Goal: Task Accomplishment & Management: Use online tool/utility

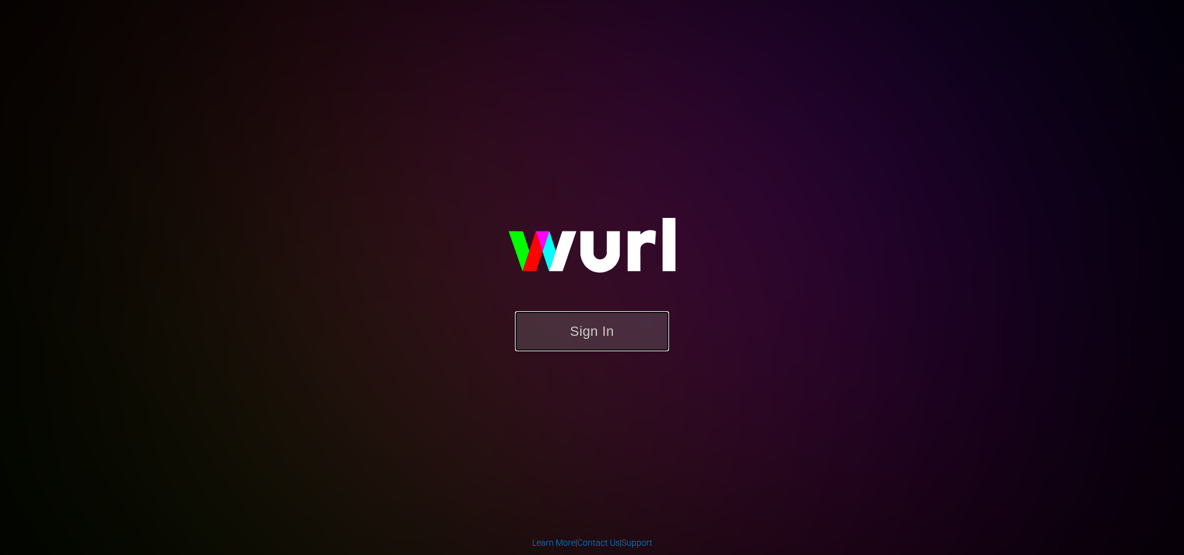
click at [592, 328] on button "Sign In" at bounding box center [592, 331] width 154 height 40
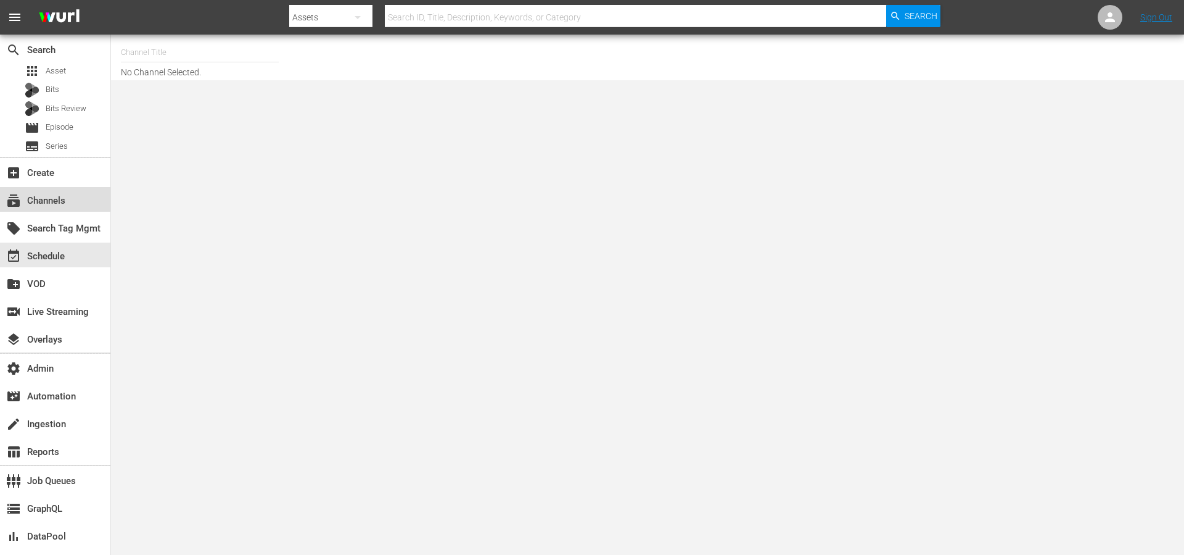
click at [52, 194] on div "subscriptions Channels" at bounding box center [34, 198] width 69 height 11
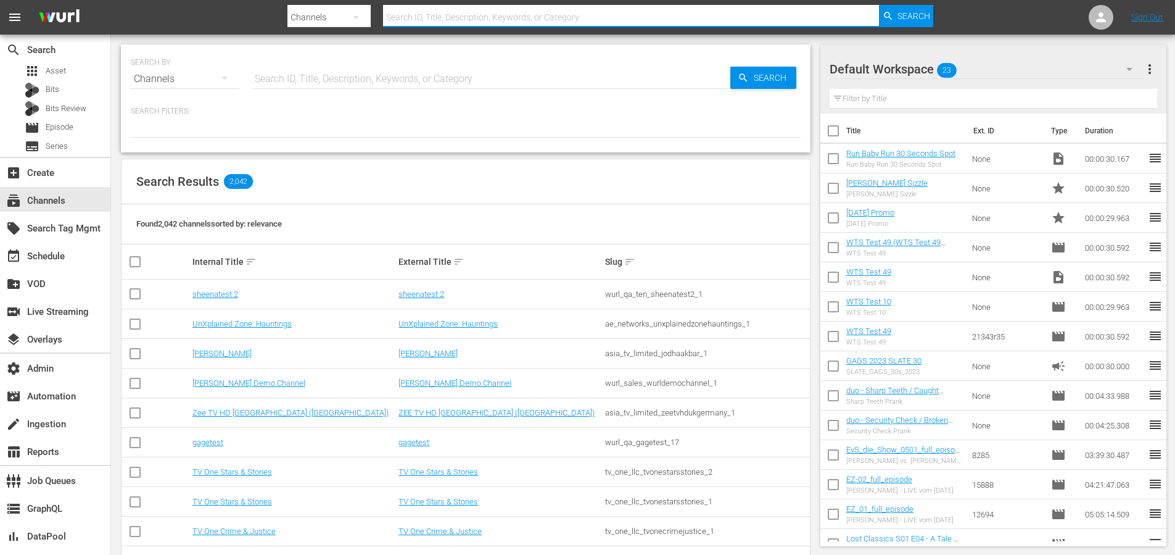
click at [447, 14] on input "text" at bounding box center [631, 17] width 497 height 30
type input "msg"
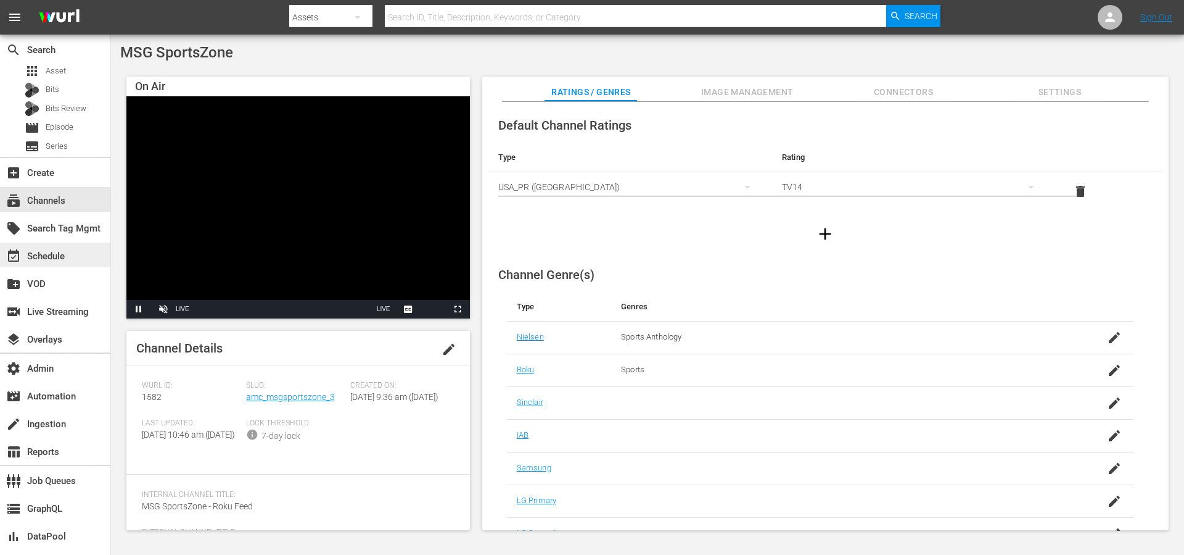
click at [35, 255] on div "event_available Schedule" at bounding box center [34, 254] width 69 height 11
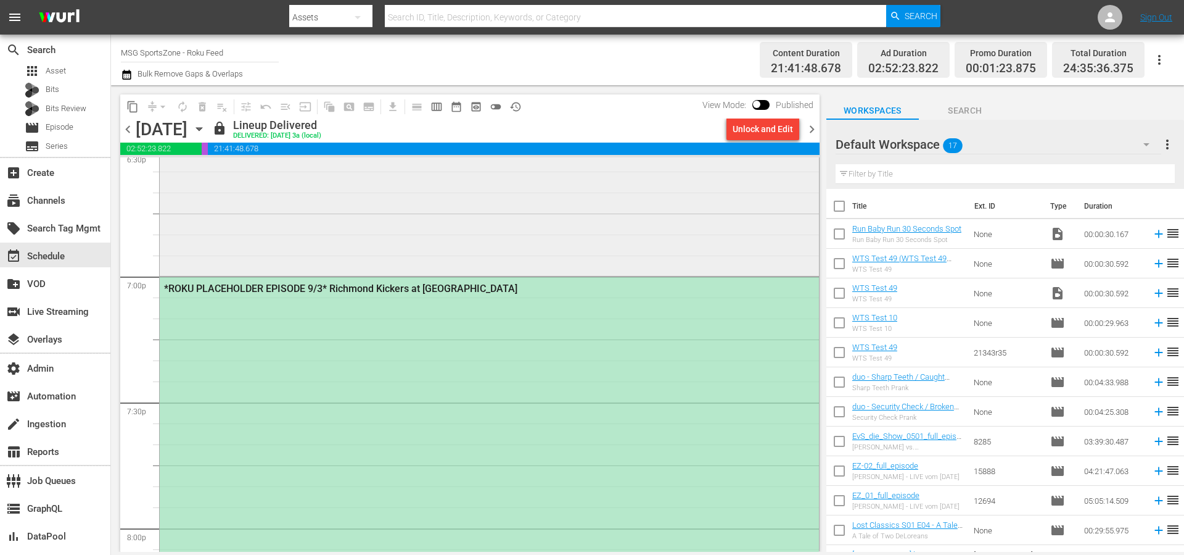
scroll to position [4536, 0]
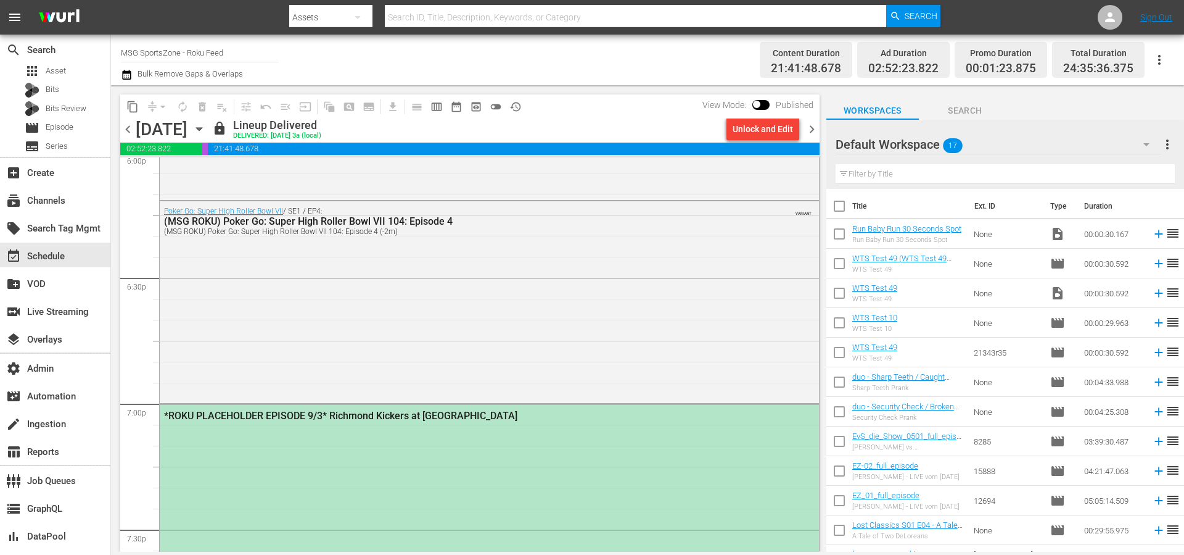
click at [398, 417] on div "*ROKU PLACEHOLDER EPISODE 9/3* Richmond Kickers at [GEOGRAPHIC_DATA]" at bounding box center [456, 416] width 584 height 12
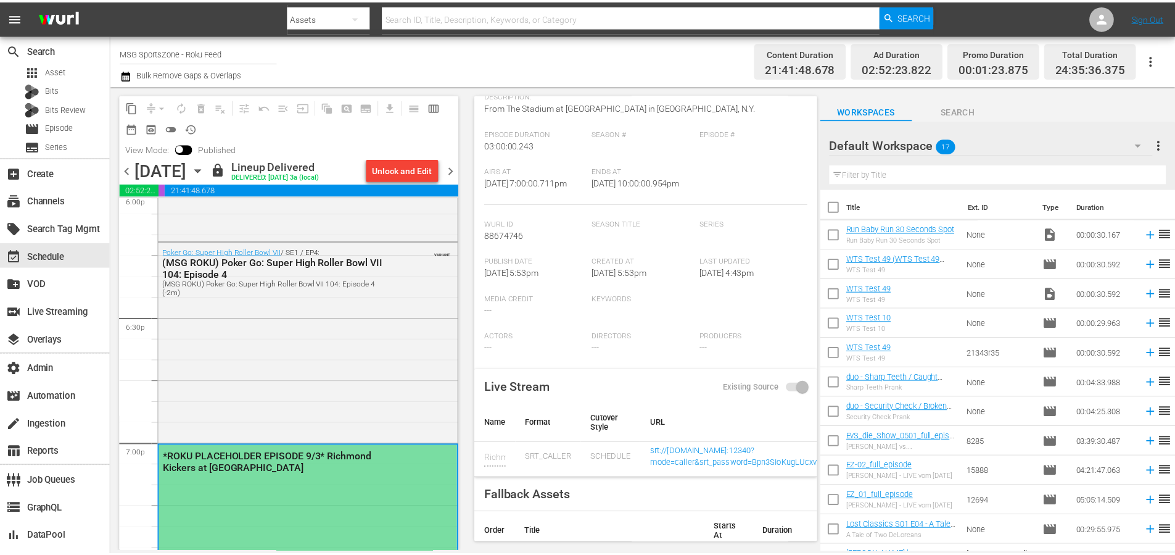
scroll to position [0, 0]
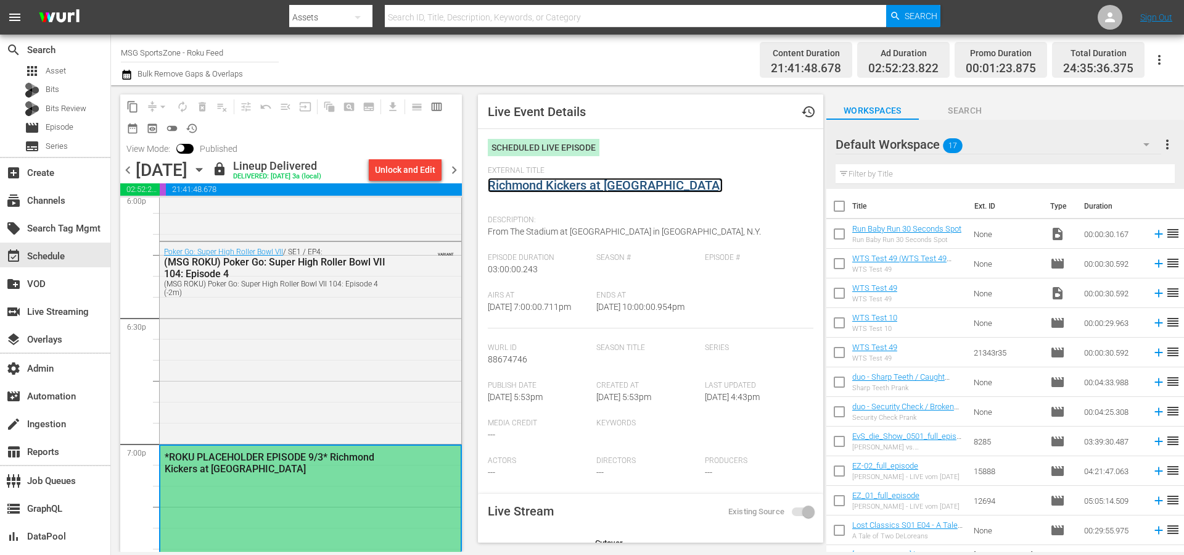
click at [627, 186] on link "Richmond Kickers at [GEOGRAPHIC_DATA]" at bounding box center [605, 185] width 235 height 15
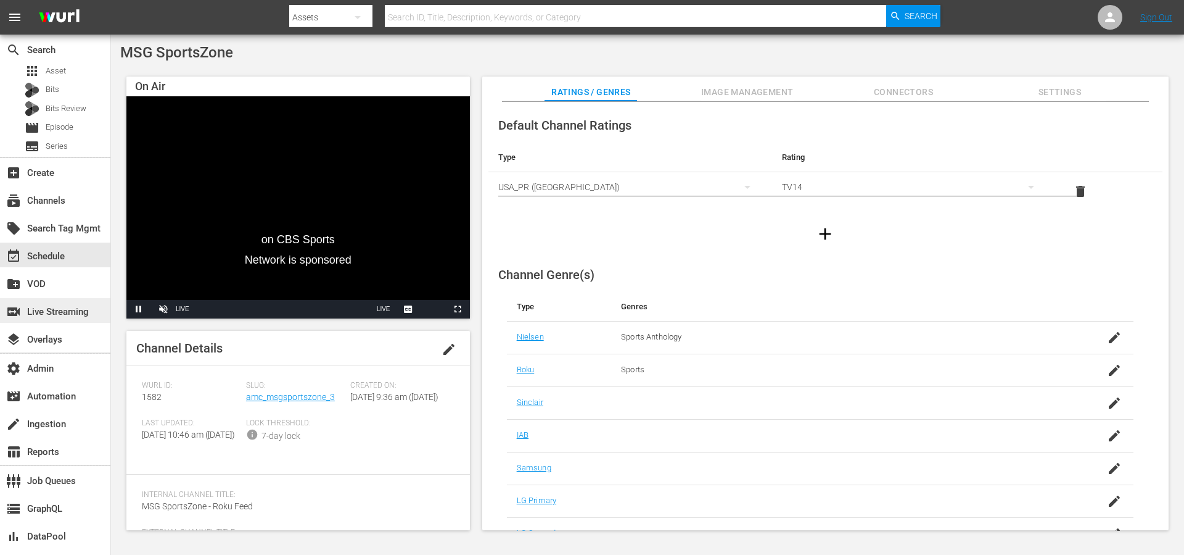
click at [41, 307] on div "switch_video Live Streaming" at bounding box center [34, 309] width 69 height 11
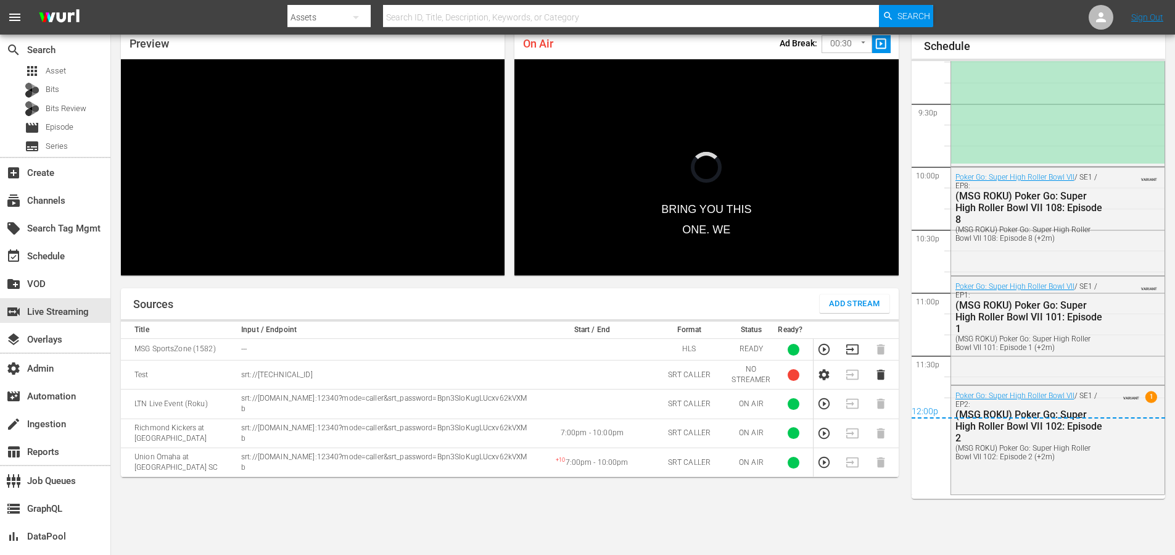
scroll to position [2163, 0]
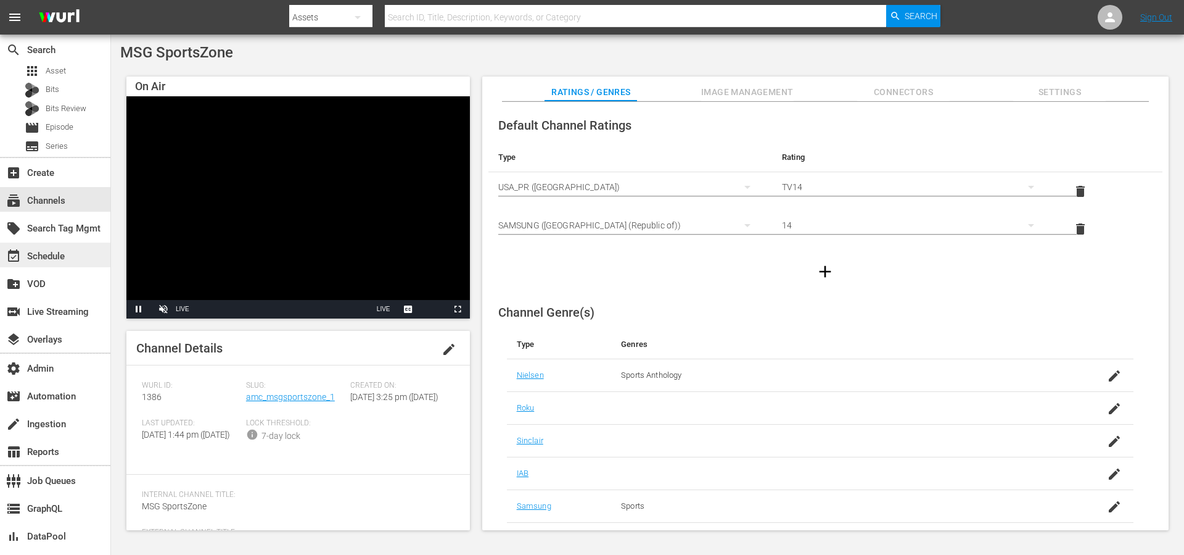
click at [29, 259] on div "event_available Schedule" at bounding box center [34, 254] width 69 height 11
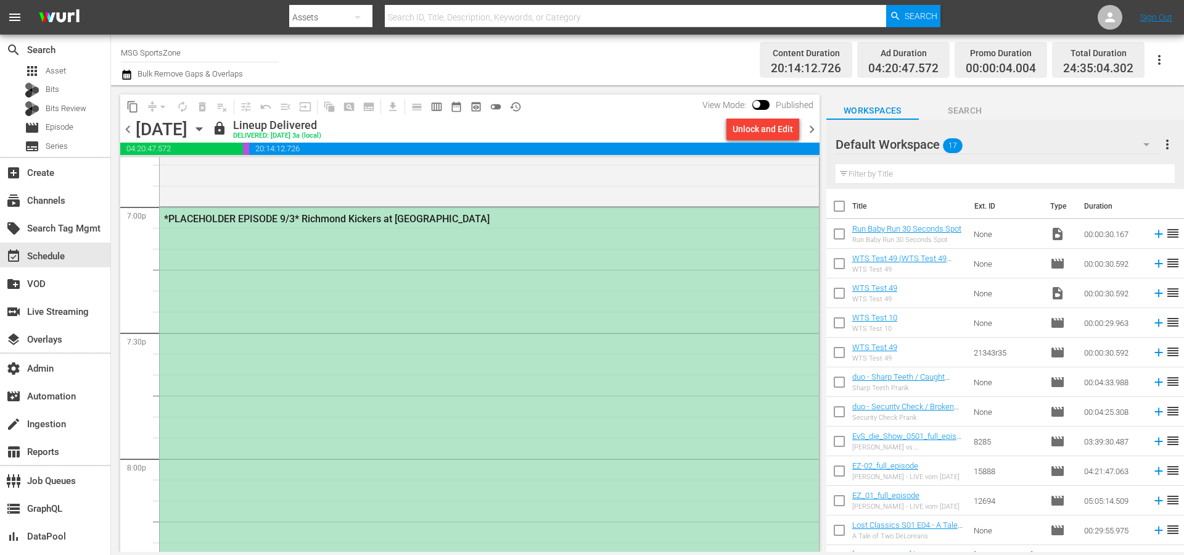
scroll to position [4746, 0]
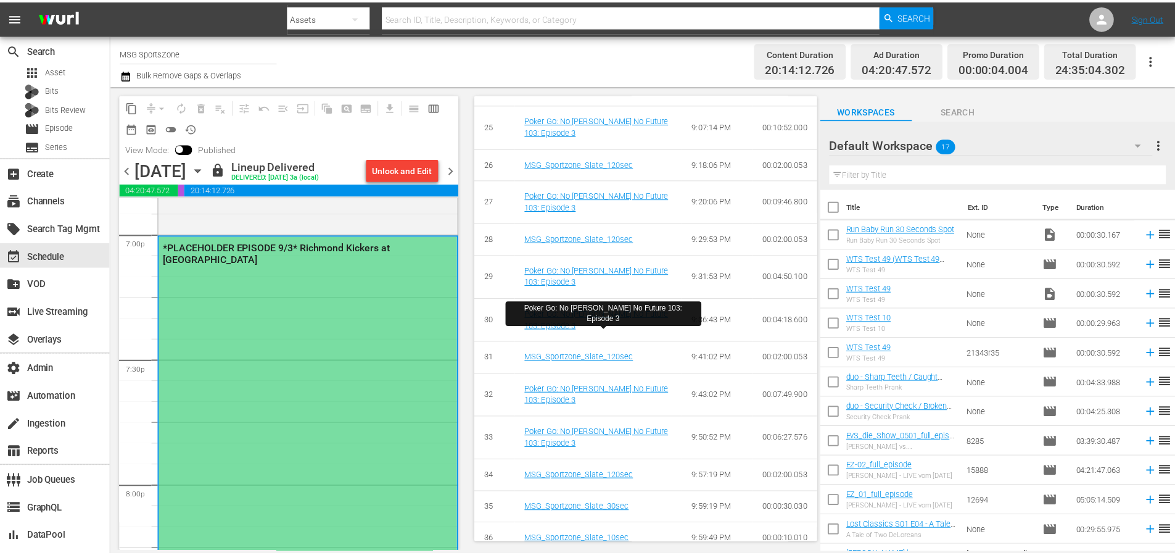
scroll to position [1520, 0]
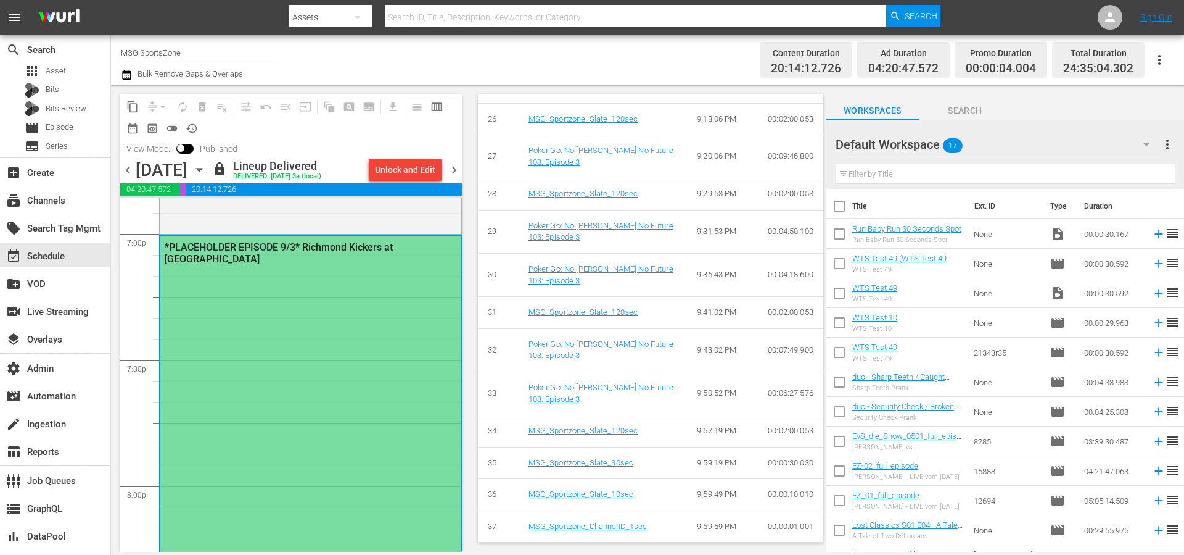
click at [51, 323] on div "switch_video Live Streaming" at bounding box center [55, 311] width 110 height 28
click at [52, 311] on div "switch_video Live Streaming" at bounding box center [34, 309] width 69 height 11
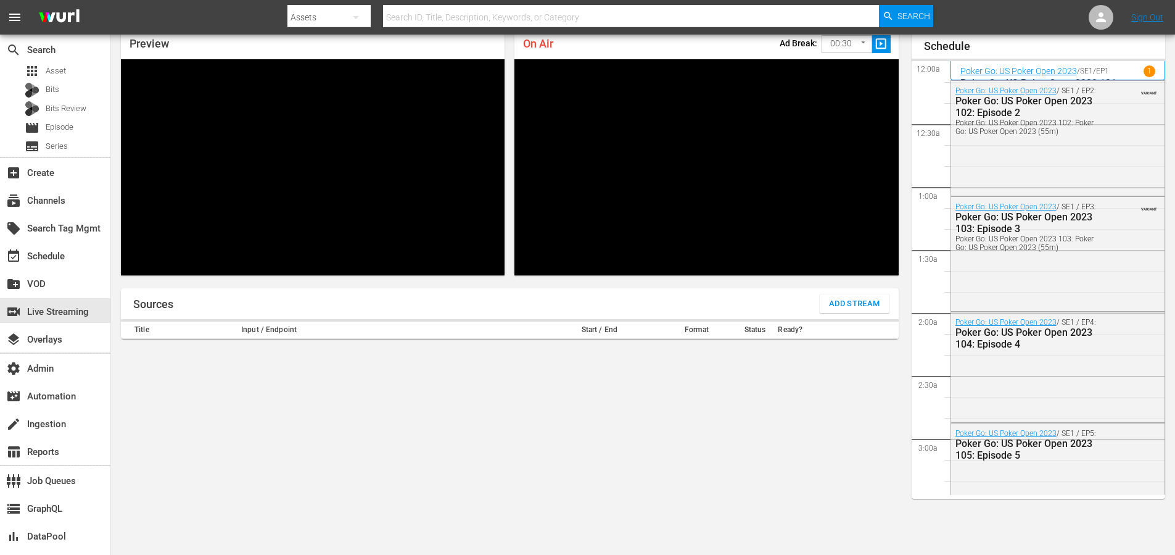
scroll to position [2163, 0]
